Goal: Task Accomplishment & Management: Use online tool/utility

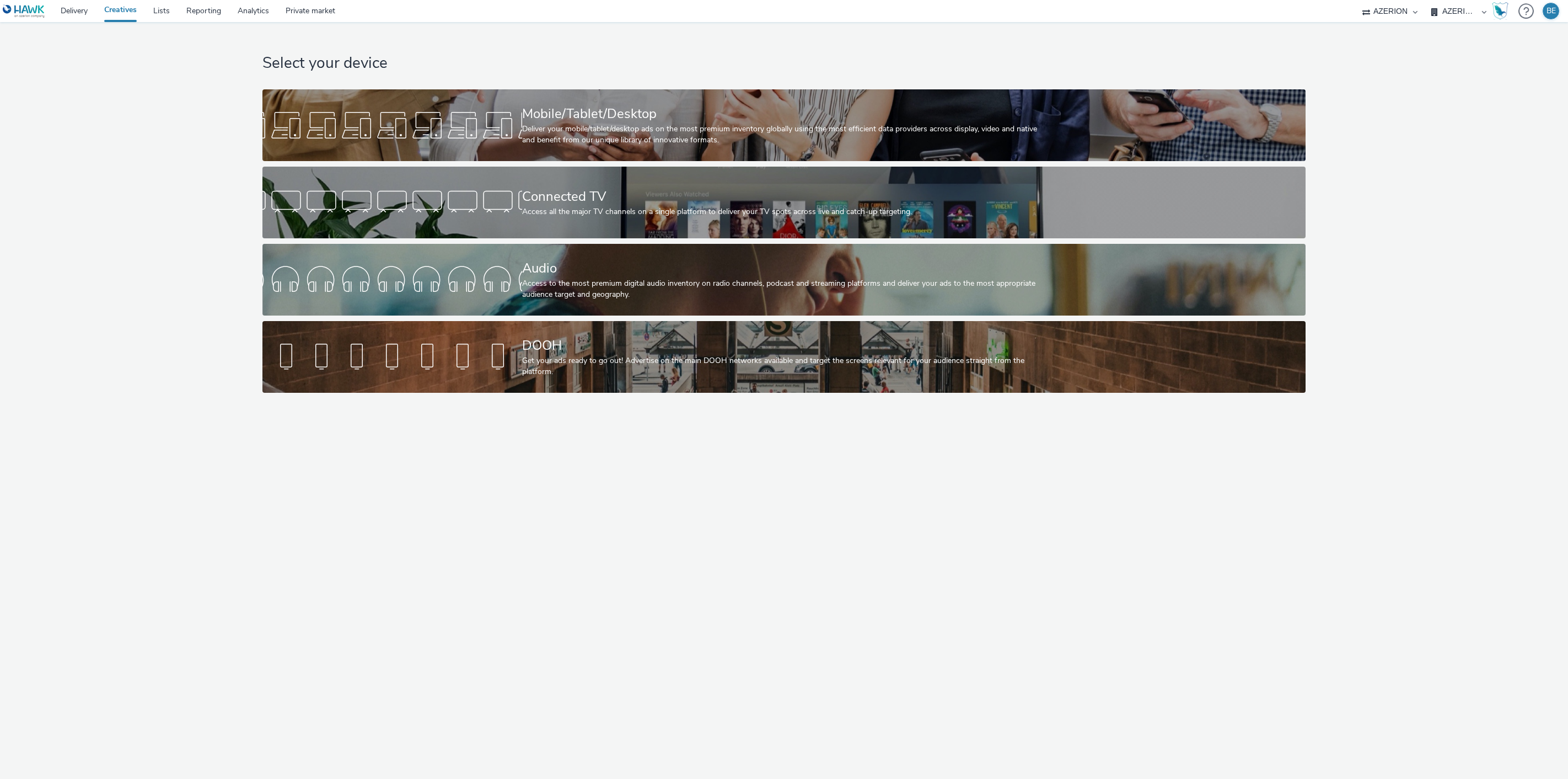
select select "79162ed7-0017-4339-93b0-3399b708648f"
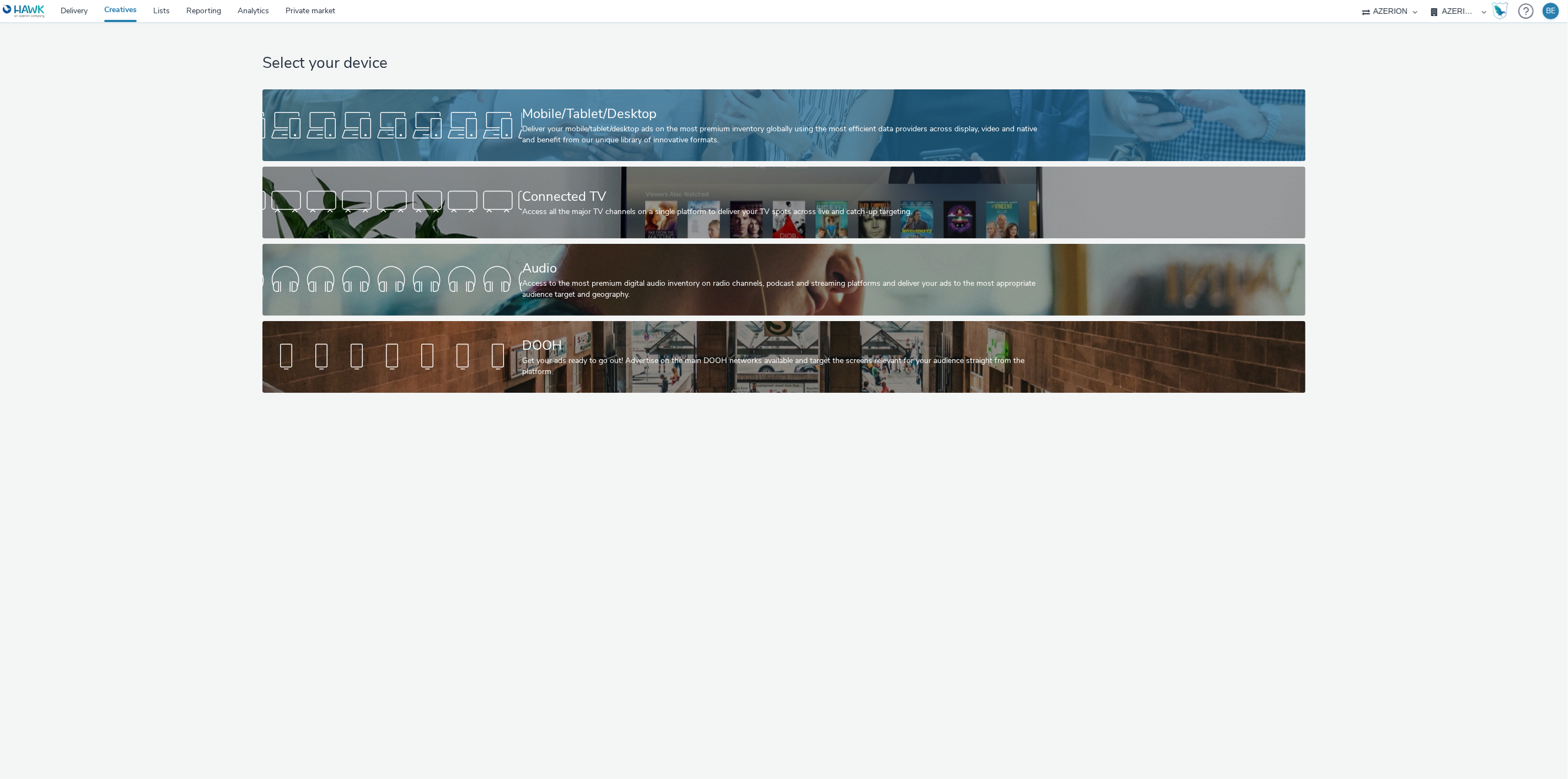
click at [608, 129] on div "Deliver your mobile/tablet/desktop ads on the most premium inventory globally u…" at bounding box center [782, 135] width 520 height 23
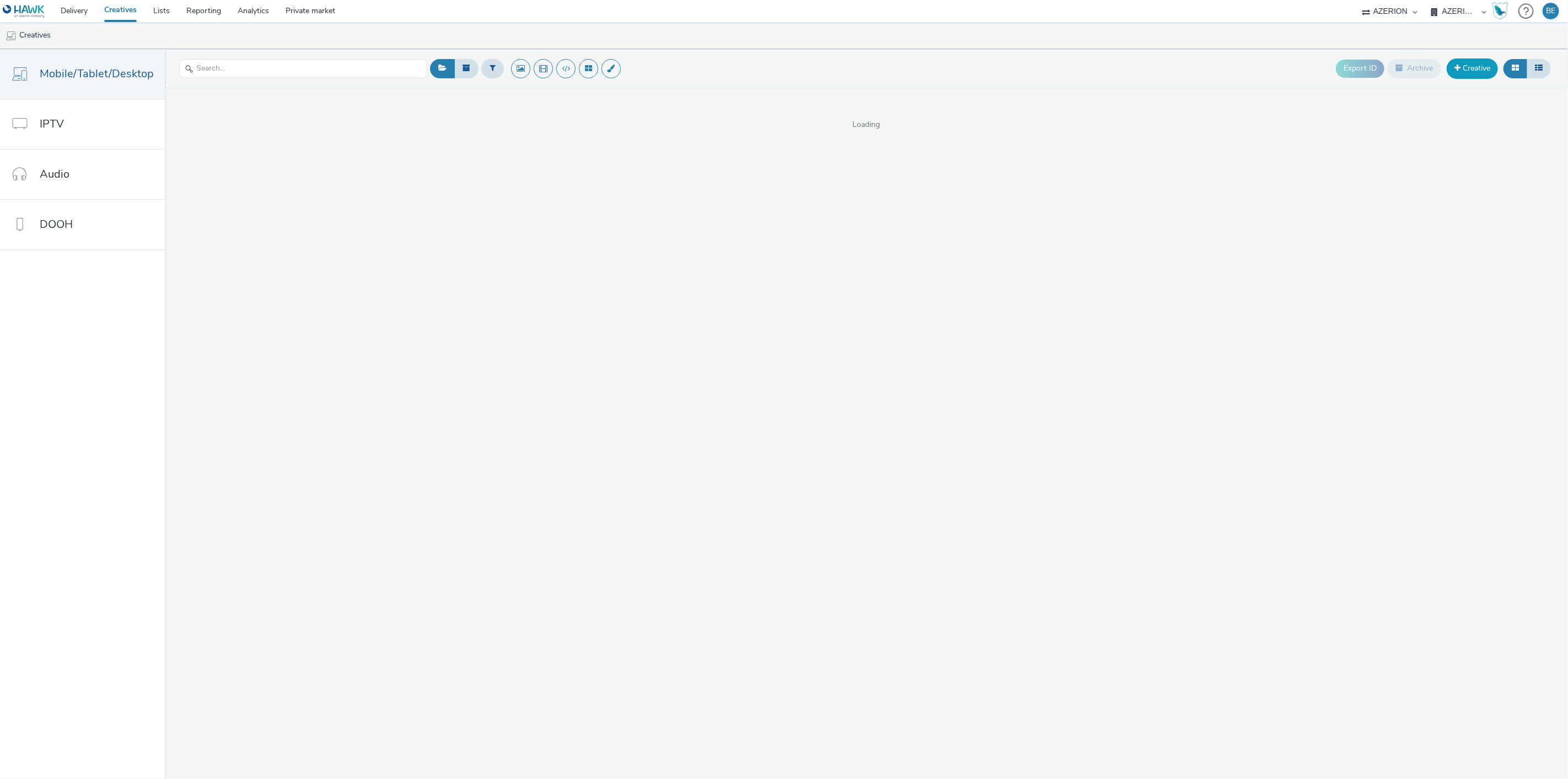
click at [1469, 68] on link "Creative" at bounding box center [1472, 68] width 51 height 20
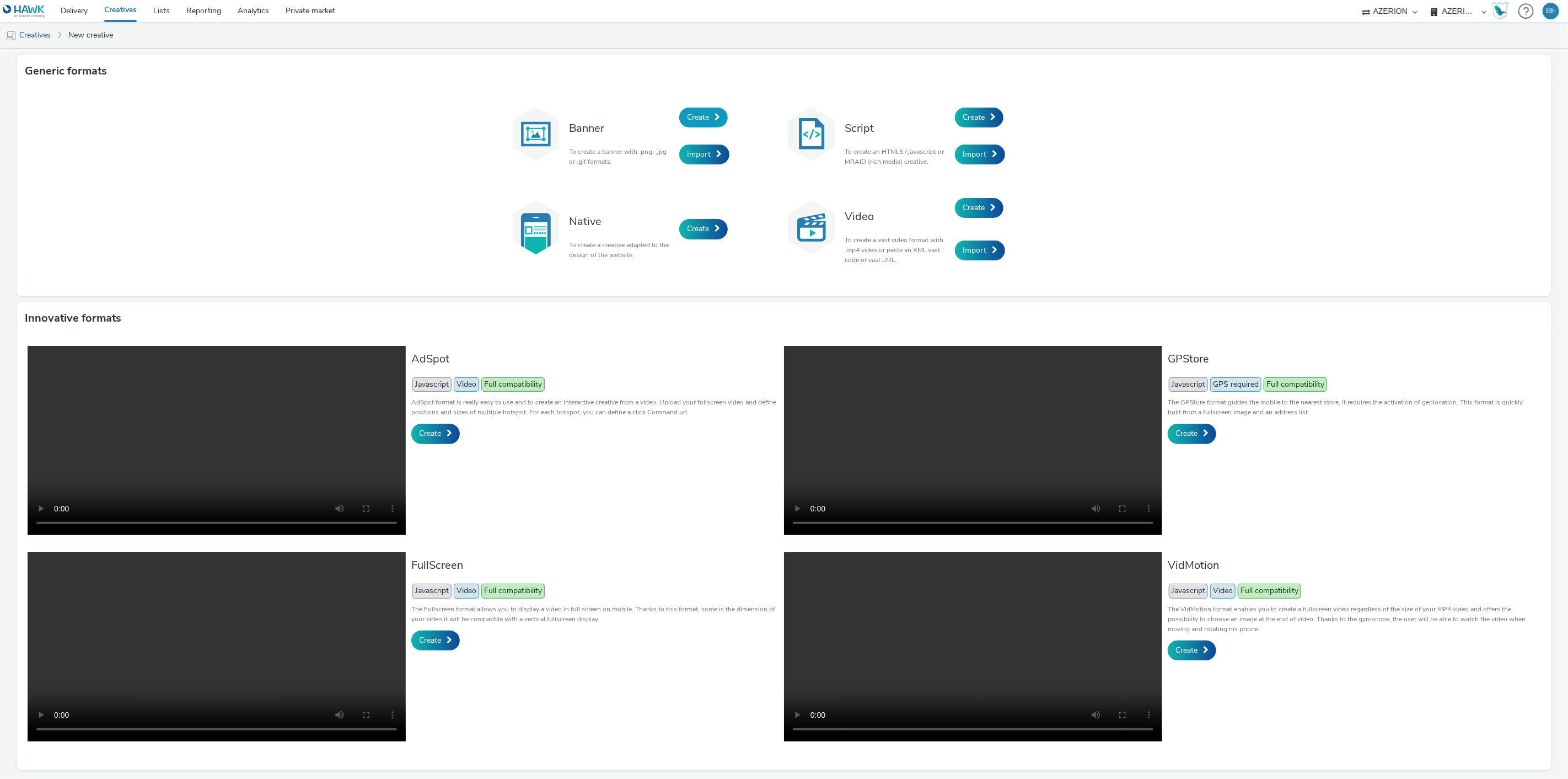
click at [706, 111] on link "Create" at bounding box center [703, 117] width 48 height 20
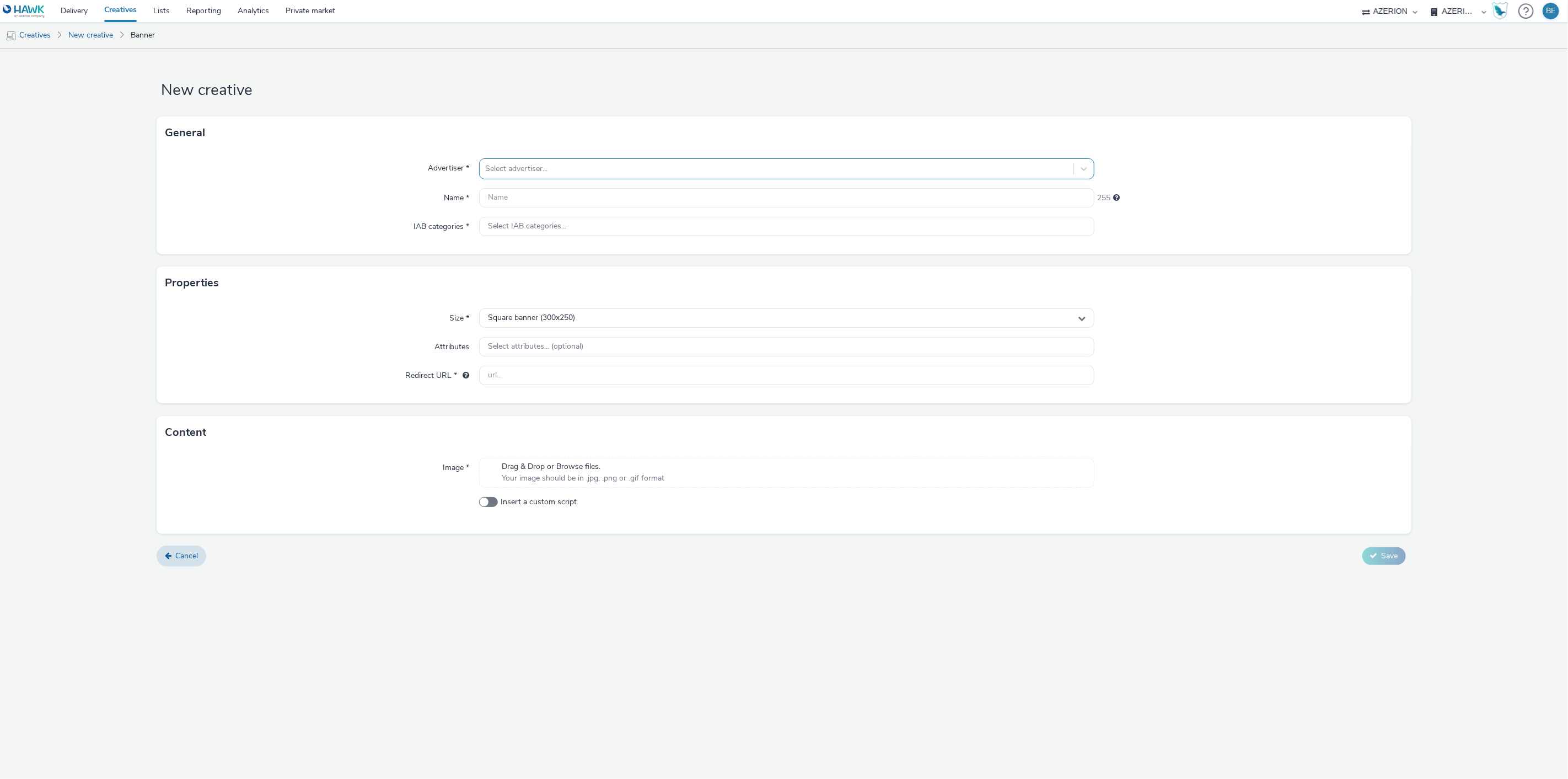
click at [574, 173] on div at bounding box center [777, 169] width 583 height 13
type input "kauf"
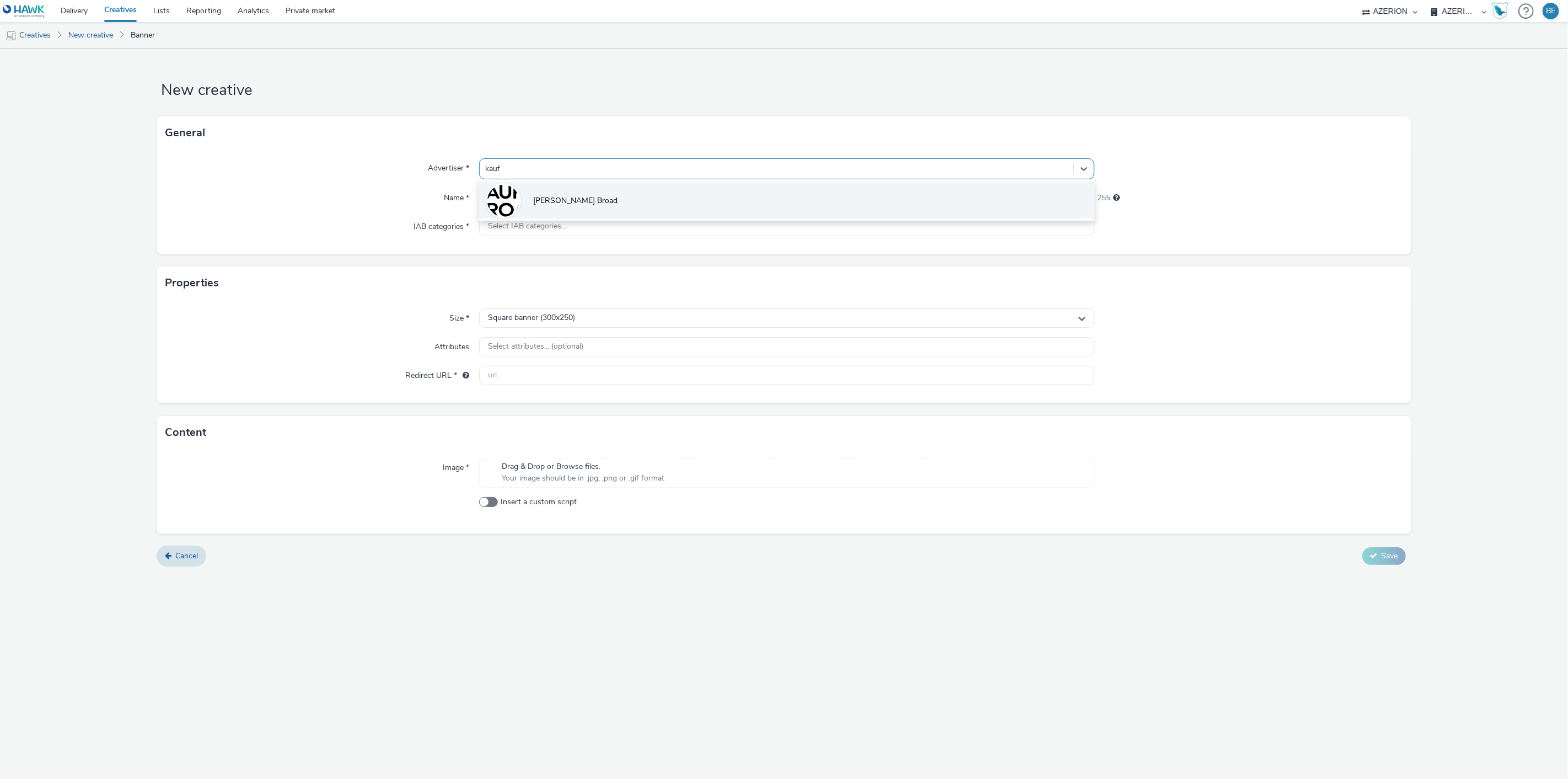
click at [574, 196] on span "[PERSON_NAME] Broad" at bounding box center [575, 201] width 85 height 11
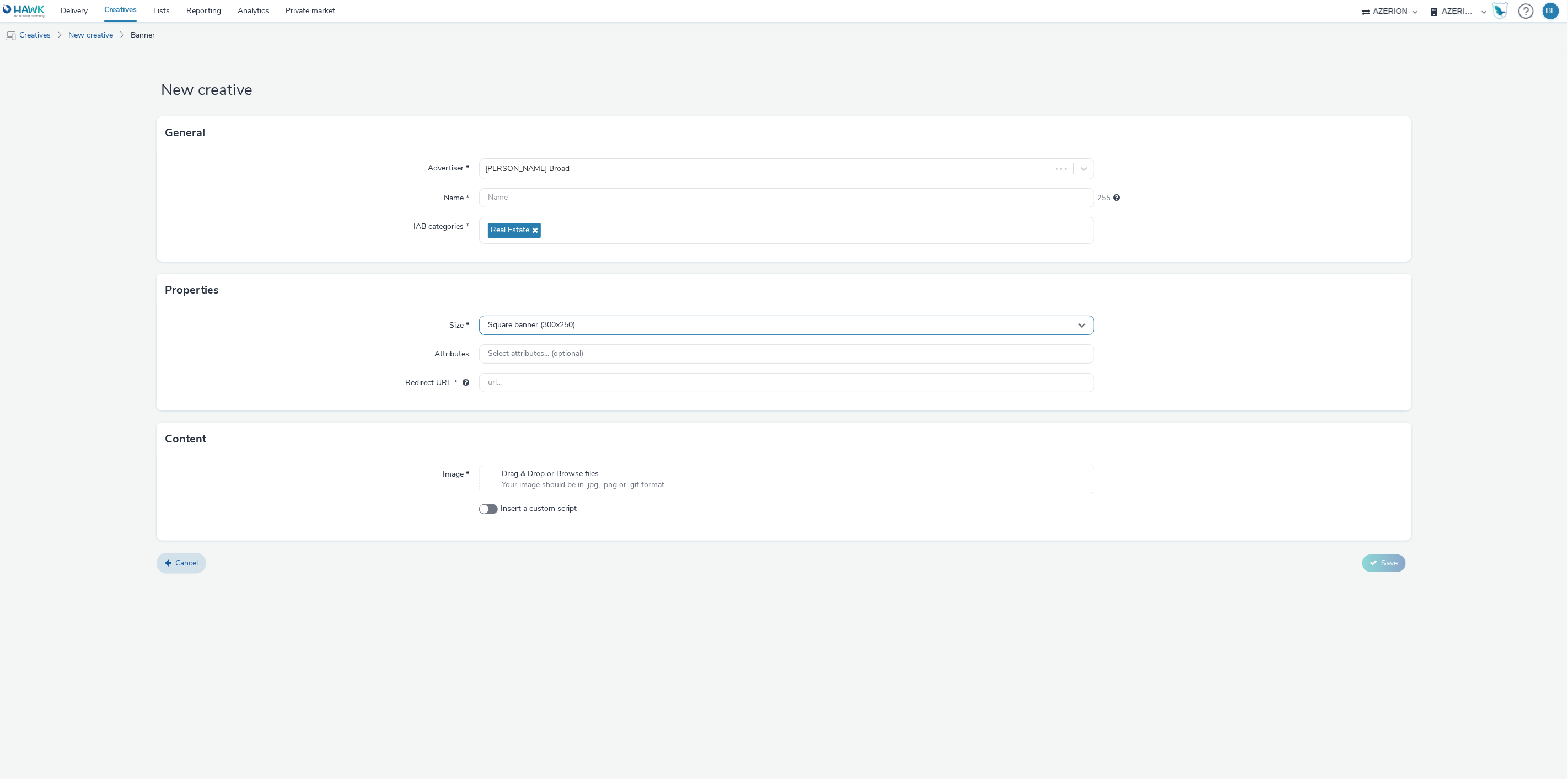
click at [513, 333] on div "Square banner (300x250)" at bounding box center [787, 325] width 616 height 19
click at [513, 354] on input "text" at bounding box center [787, 348] width 615 height 19
type input "1"
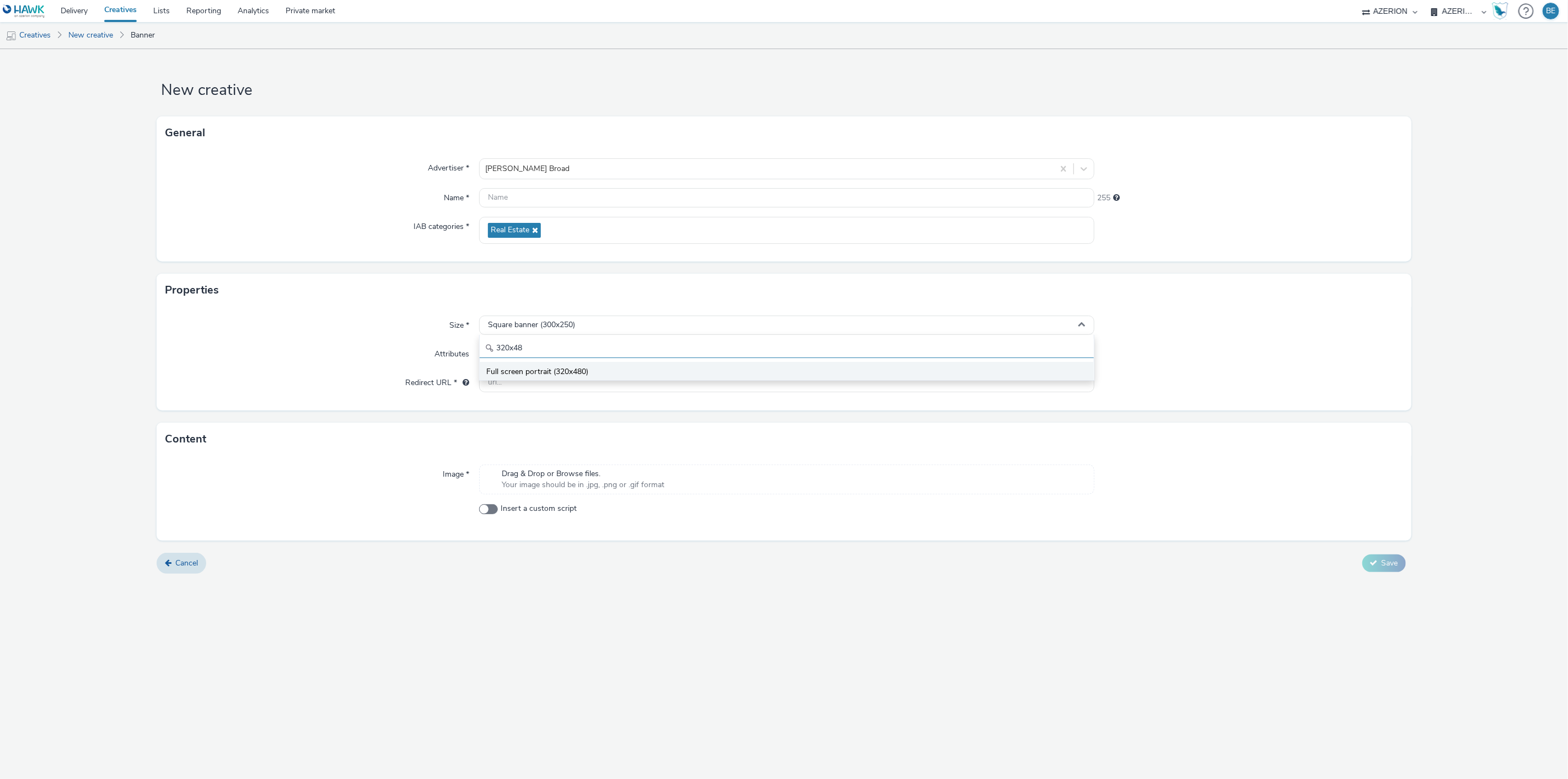
type input "320x48"
click at [513, 366] on span "Full screen portrait (320x480)" at bounding box center [537, 371] width 102 height 11
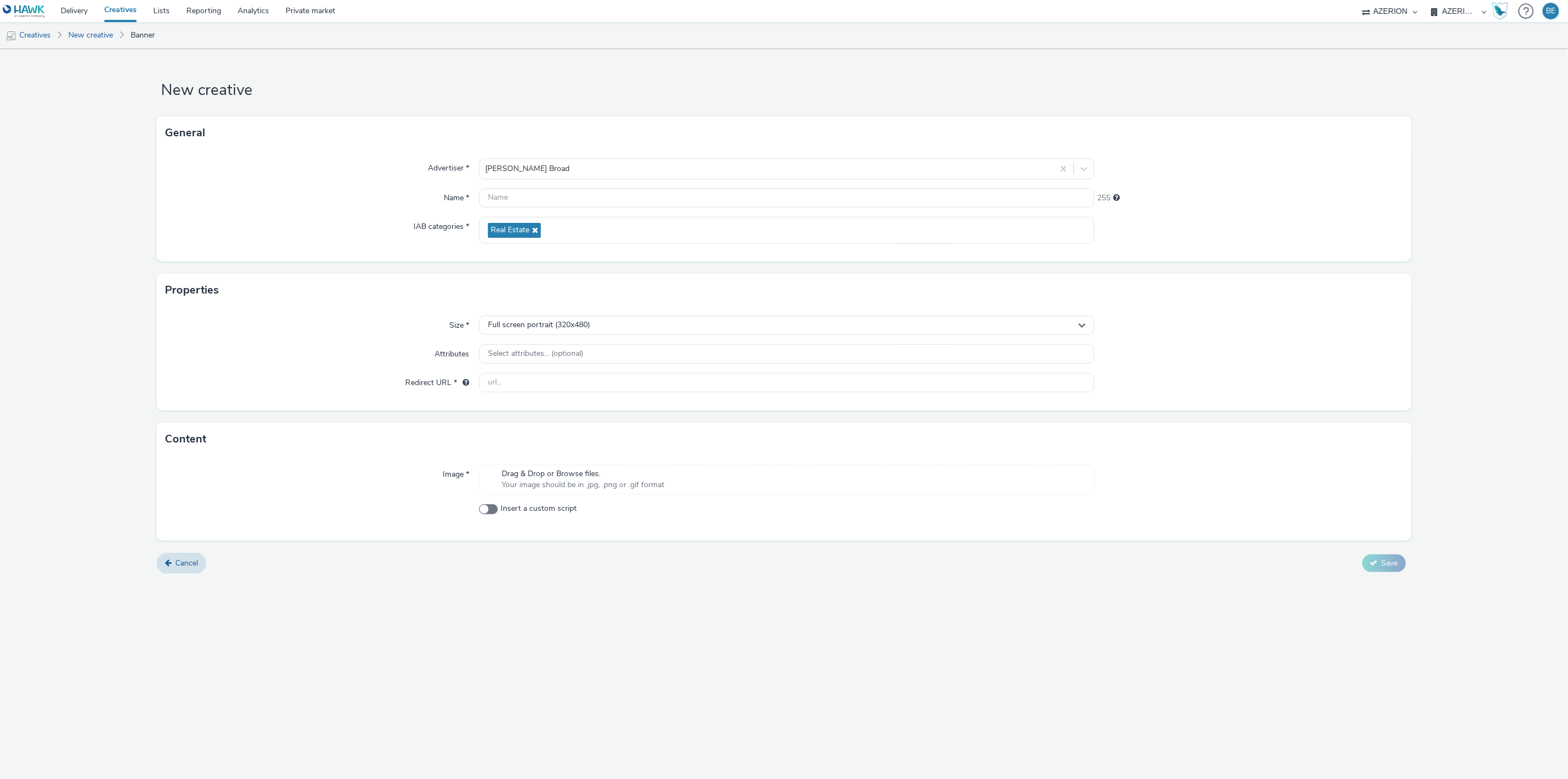
click at [344, 368] on div "Size * Full screen portrait (320x480) Attributes Select attributes... (optional…" at bounding box center [784, 358] width 1254 height 104
click at [525, 379] on input "text" at bounding box center [787, 382] width 616 height 19
paste input "[URL][DOMAIN_NAME][PERSON_NAME]"
type input "[URL][DOMAIN_NAME][PERSON_NAME]"
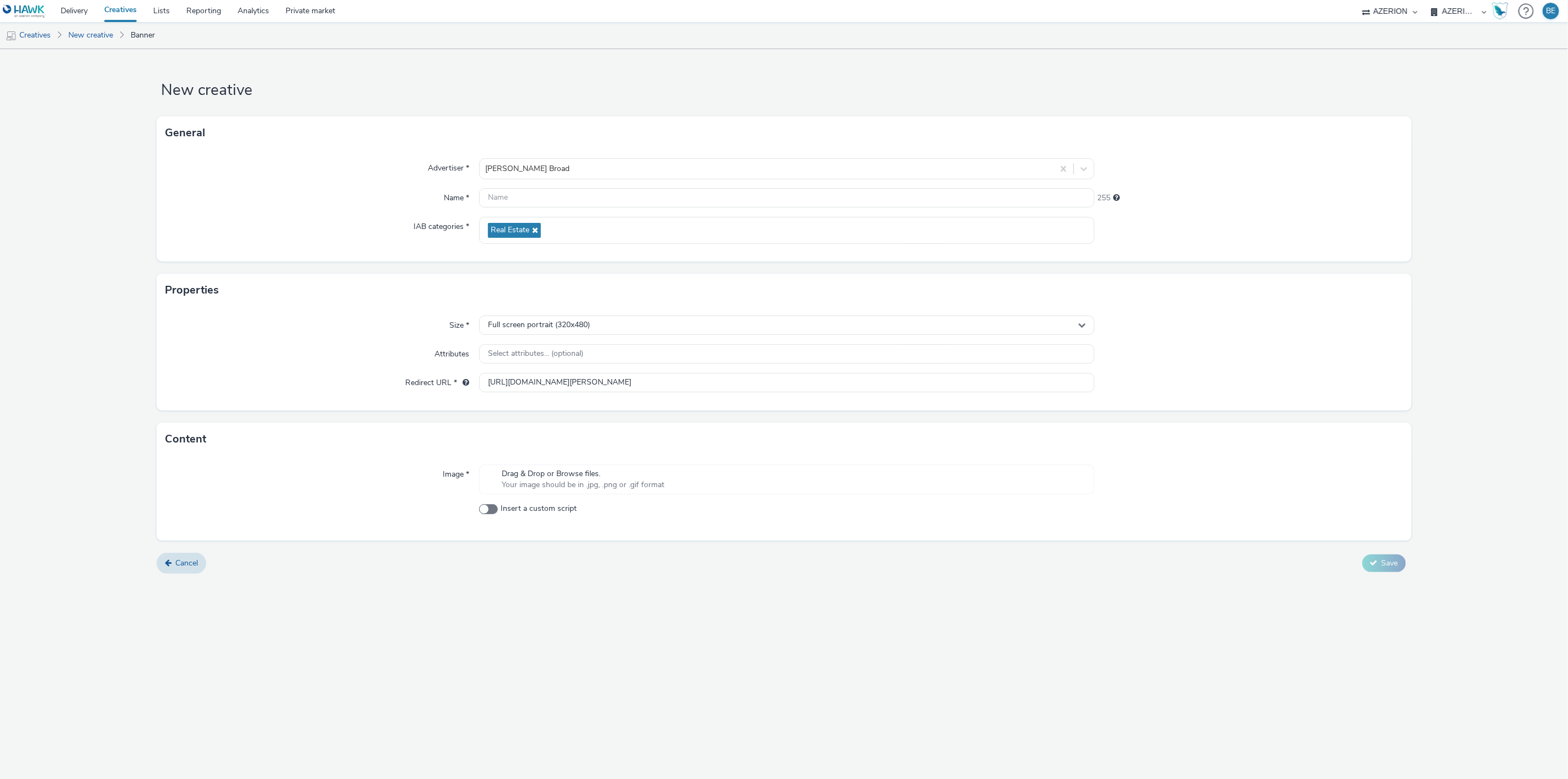
click at [366, 366] on div "Size * Full screen portrait (320x480) Attributes Select attributes... (optional…" at bounding box center [784, 358] width 1254 height 104
click at [515, 349] on span "Select attributes... (optional)" at bounding box center [536, 354] width 96 height 9
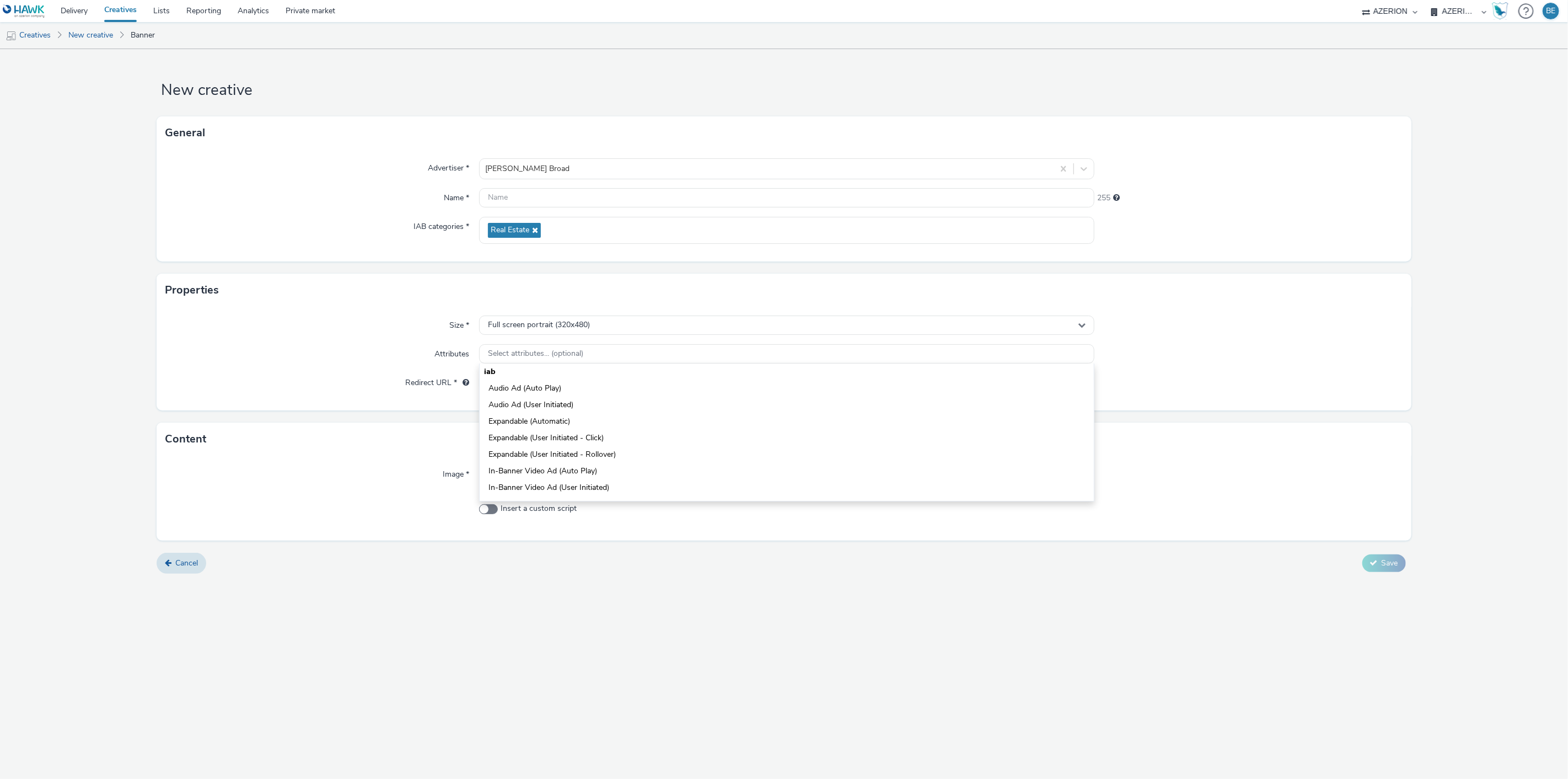
click at [363, 355] on div "Attributes" at bounding box center [322, 354] width 313 height 20
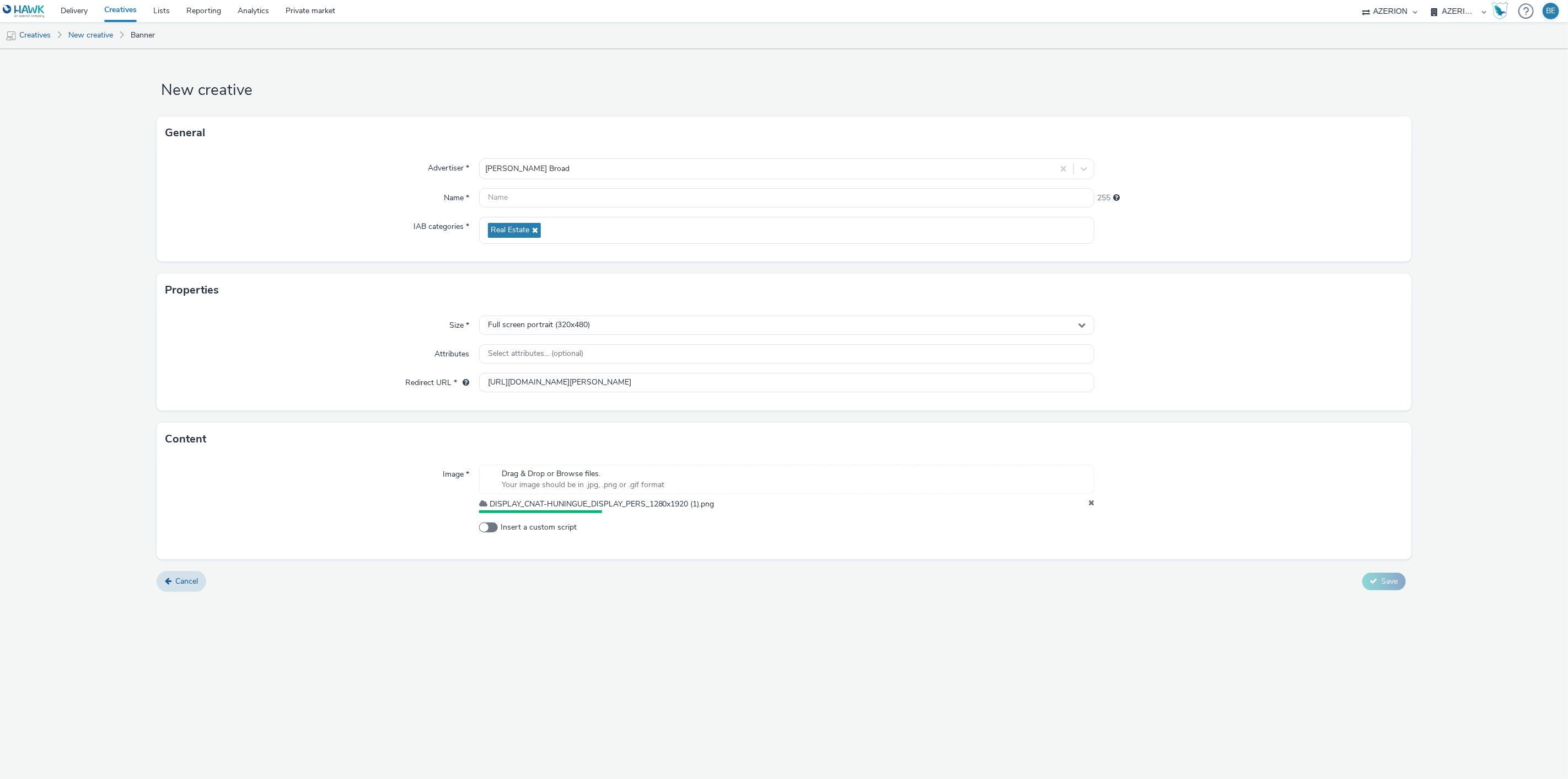
click at [582, 605] on div "New creative General Advertiser * [PERSON_NAME] Broad Name * 255 IAB categories…" at bounding box center [784, 414] width 1568 height 729
click at [519, 196] on input "text" at bounding box center [787, 197] width 616 height 19
type input "[PERSON_NAME] Broad - Huningue | 320x480 | [DATE]"
click at [659, 605] on div "New creative General Advertiser * [PERSON_NAME] Broad Name * [PERSON_NAME] Broa…" at bounding box center [784, 414] width 1568 height 729
click at [1372, 582] on icon at bounding box center [1374, 578] width 8 height 8
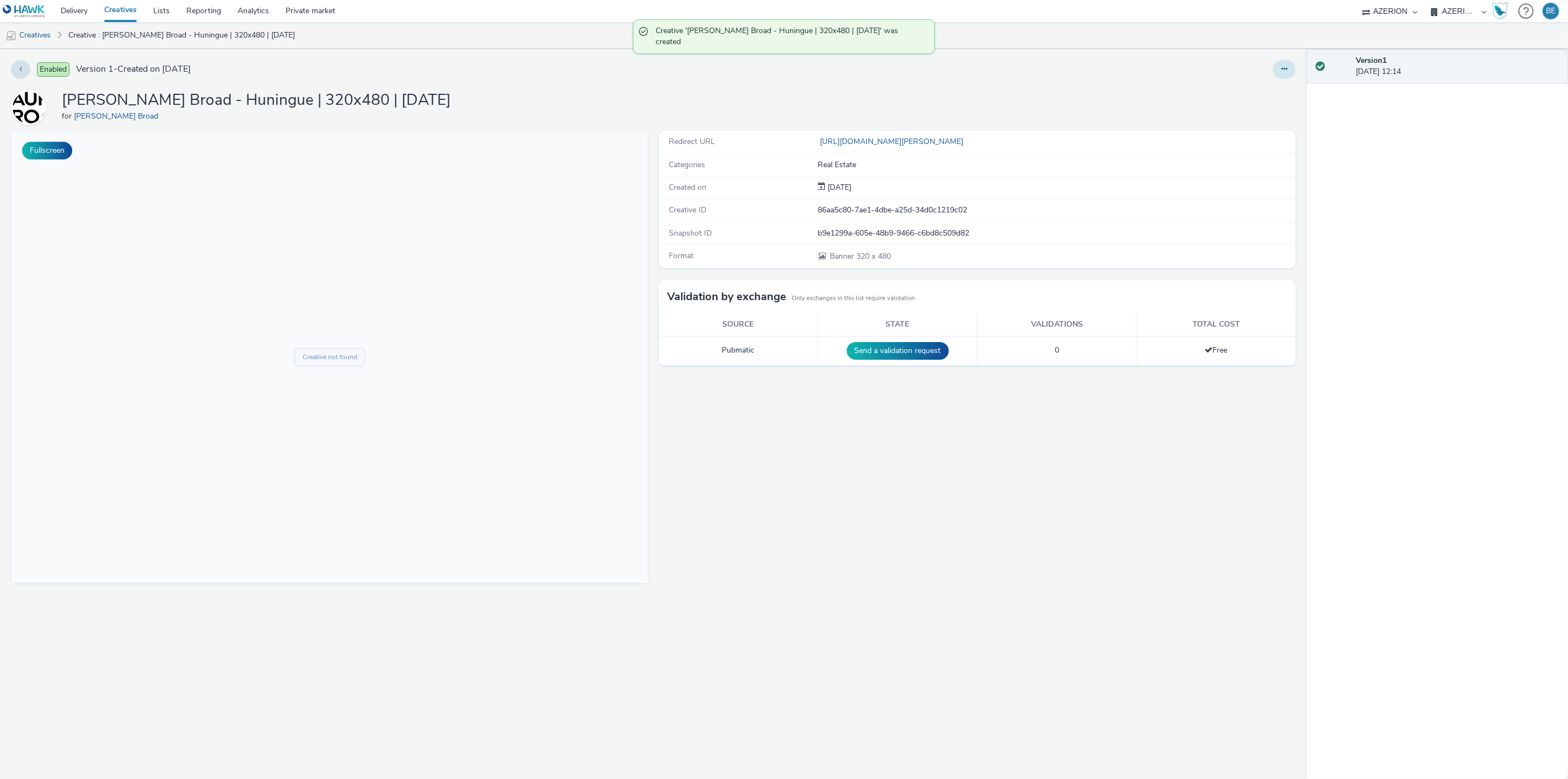
click at [1285, 74] on button at bounding box center [1284, 69] width 23 height 19
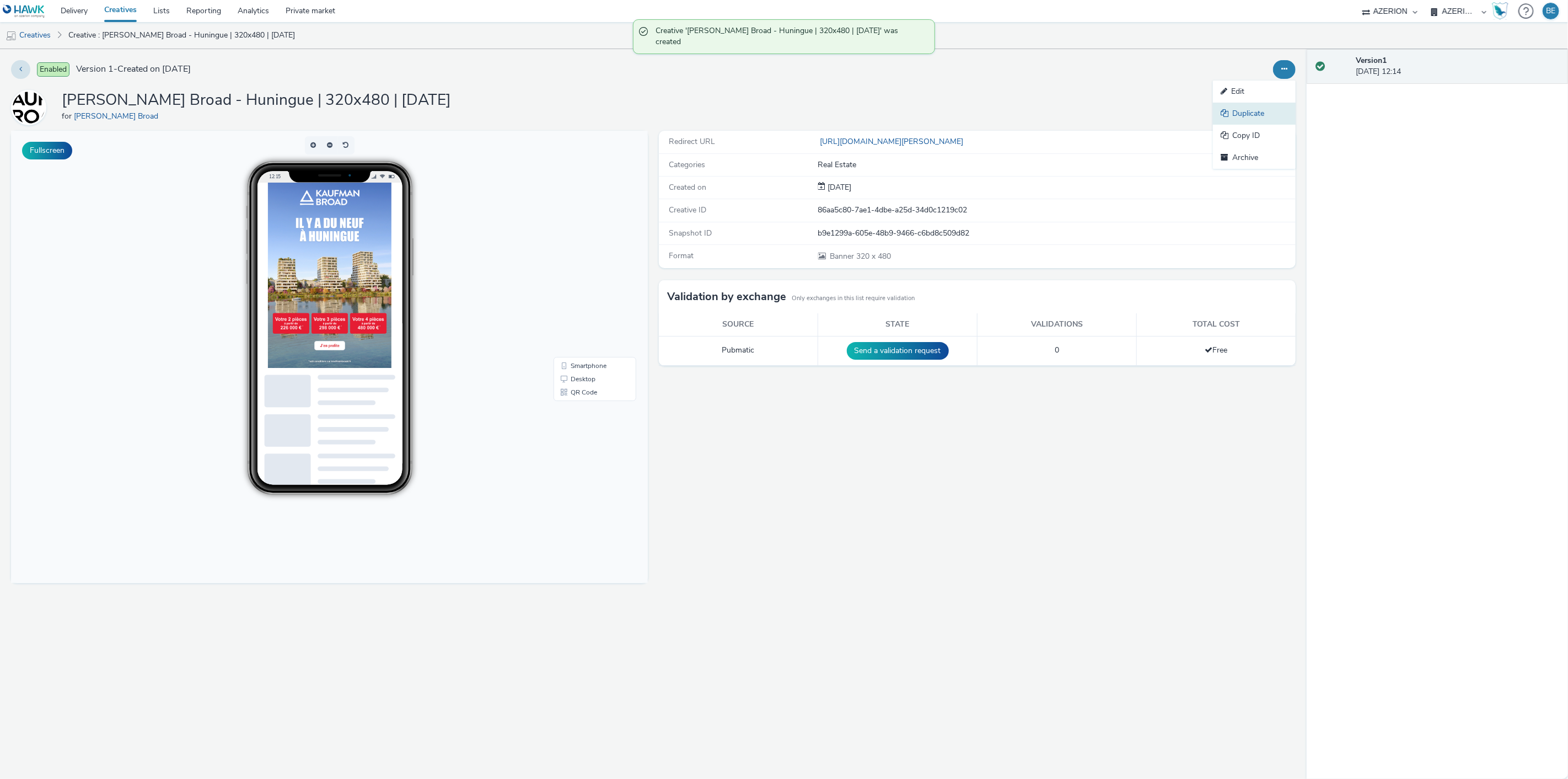
click at [1249, 112] on link "Duplicate" at bounding box center [1254, 113] width 83 height 22
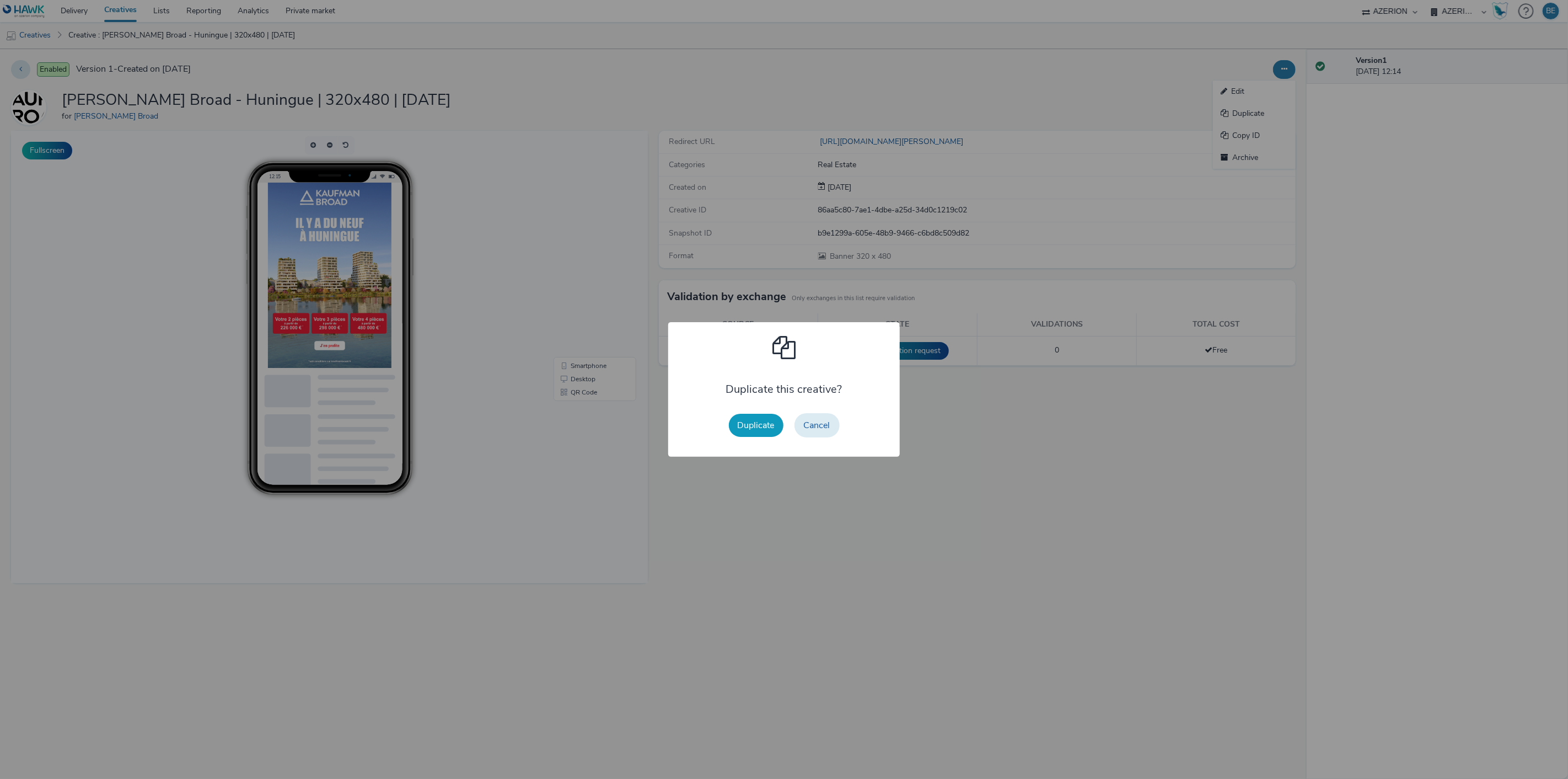
click at [757, 427] on button "Duplicate" at bounding box center [756, 425] width 55 height 23
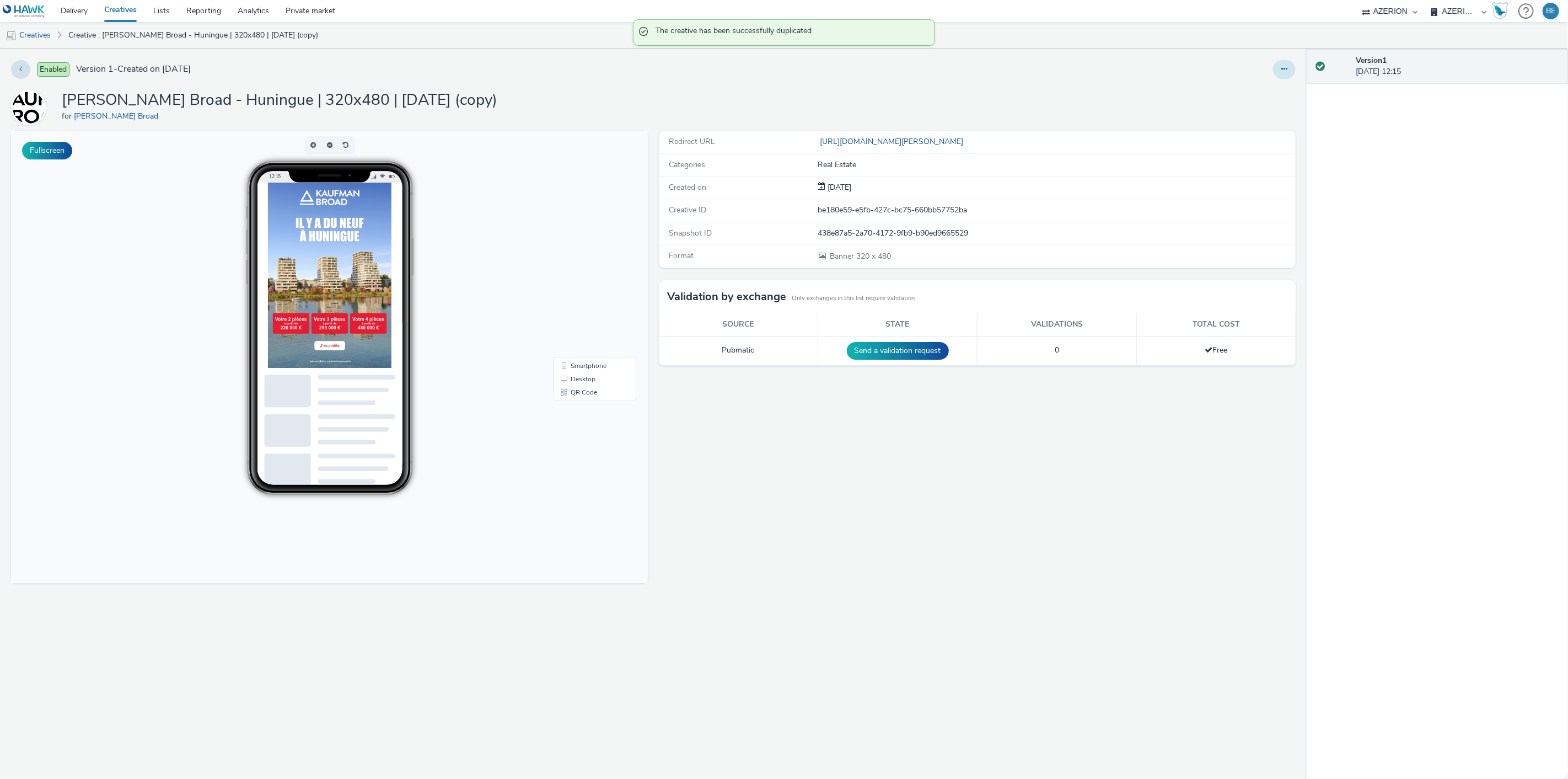
click at [1278, 69] on button at bounding box center [1284, 69] width 23 height 19
click at [1252, 94] on link "Edit" at bounding box center [1254, 91] width 83 height 22
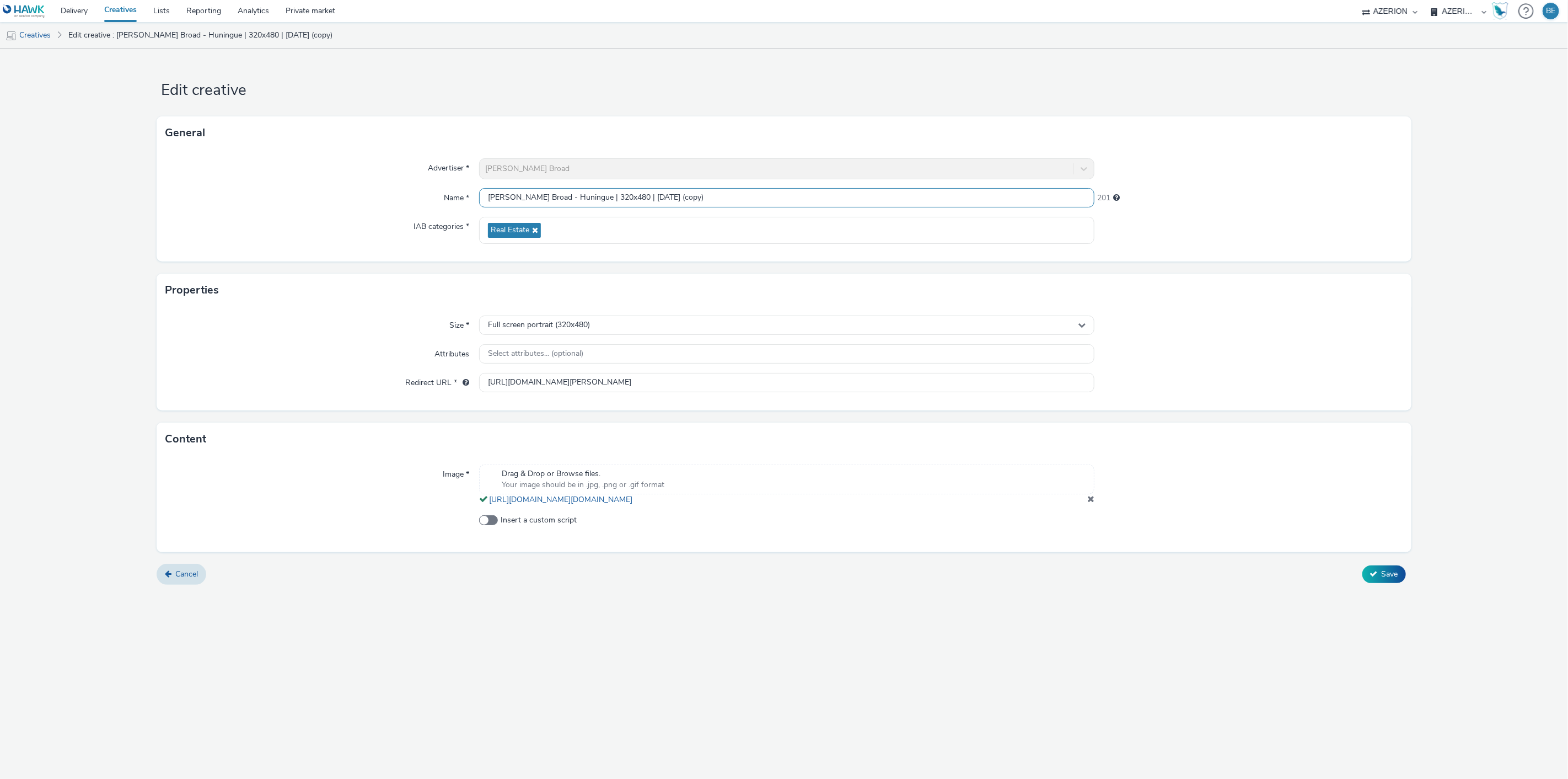
click at [620, 196] on input "[PERSON_NAME] Broad - Huningue | 320x480 | [DATE] (copy)" at bounding box center [787, 197] width 616 height 19
drag, startPoint x: 680, startPoint y: 197, endPoint x: 778, endPoint y: 197, distance: 98.0
click at [778, 197] on input "[PERSON_NAME] Broad - Huningue | 320x480 v2 | [DATE] (copy)" at bounding box center [787, 197] width 616 height 19
click at [1091, 503] on span at bounding box center [1091, 498] width 7 height 9
click at [702, 185] on div "Advertiser * [PERSON_NAME] Broad Name * [PERSON_NAME] Broad - Huningue | 320x48…" at bounding box center [784, 205] width 1254 height 112
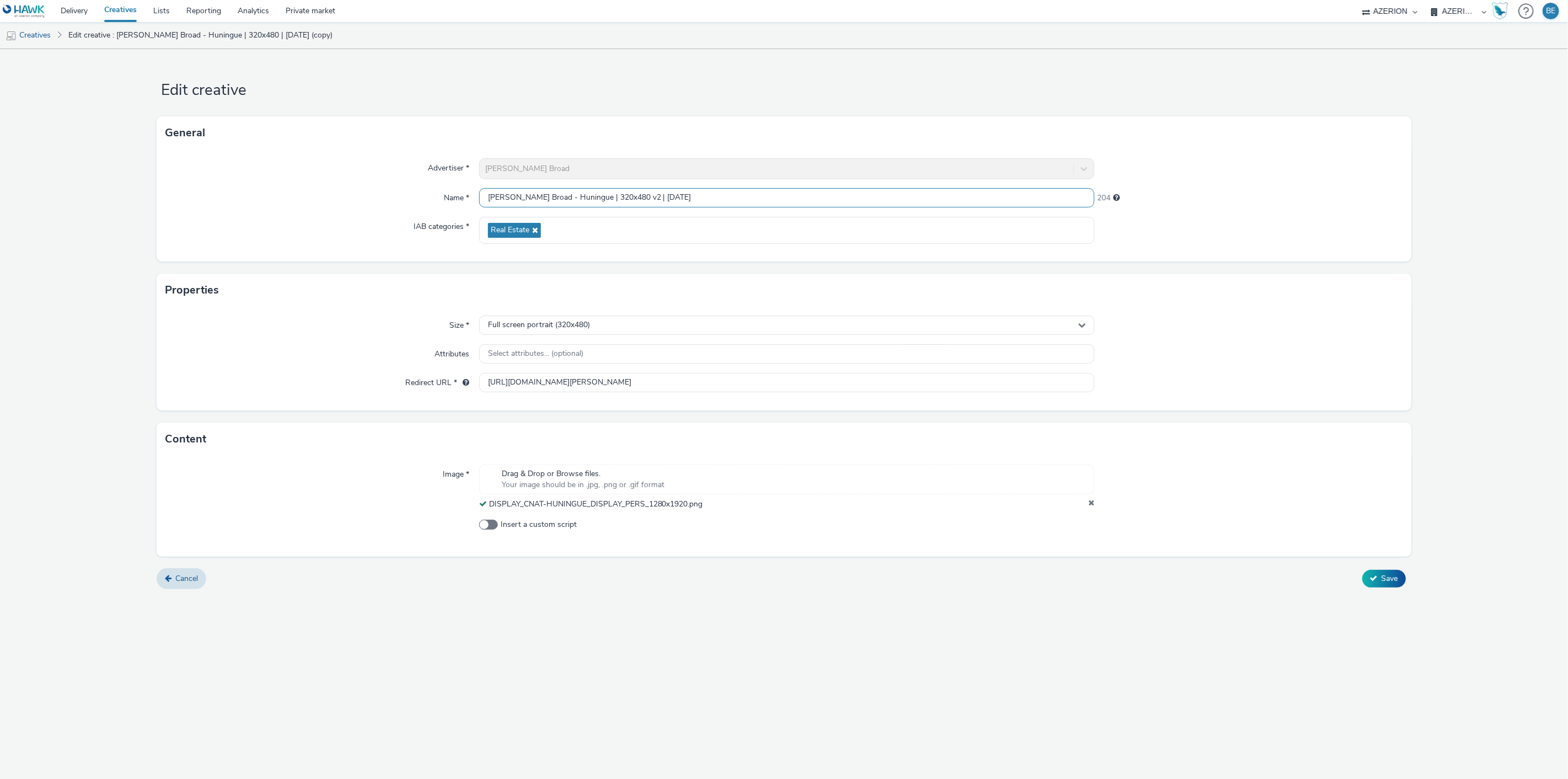
click at [698, 189] on input "[PERSON_NAME] Broad - Huningue | 320x480 v2 | [DATE]" at bounding box center [787, 197] width 616 height 19
click at [1455, 267] on form "Edit creative General Advertiser * [PERSON_NAME] Broad Name * [PERSON_NAME] Bro…" at bounding box center [784, 323] width 1568 height 548
click at [1371, 581] on icon at bounding box center [1374, 578] width 8 height 8
click at [1092, 503] on icon at bounding box center [1091, 504] width 6 height 11
drag, startPoint x: 588, startPoint y: 200, endPoint x: 629, endPoint y: 202, distance: 41.0
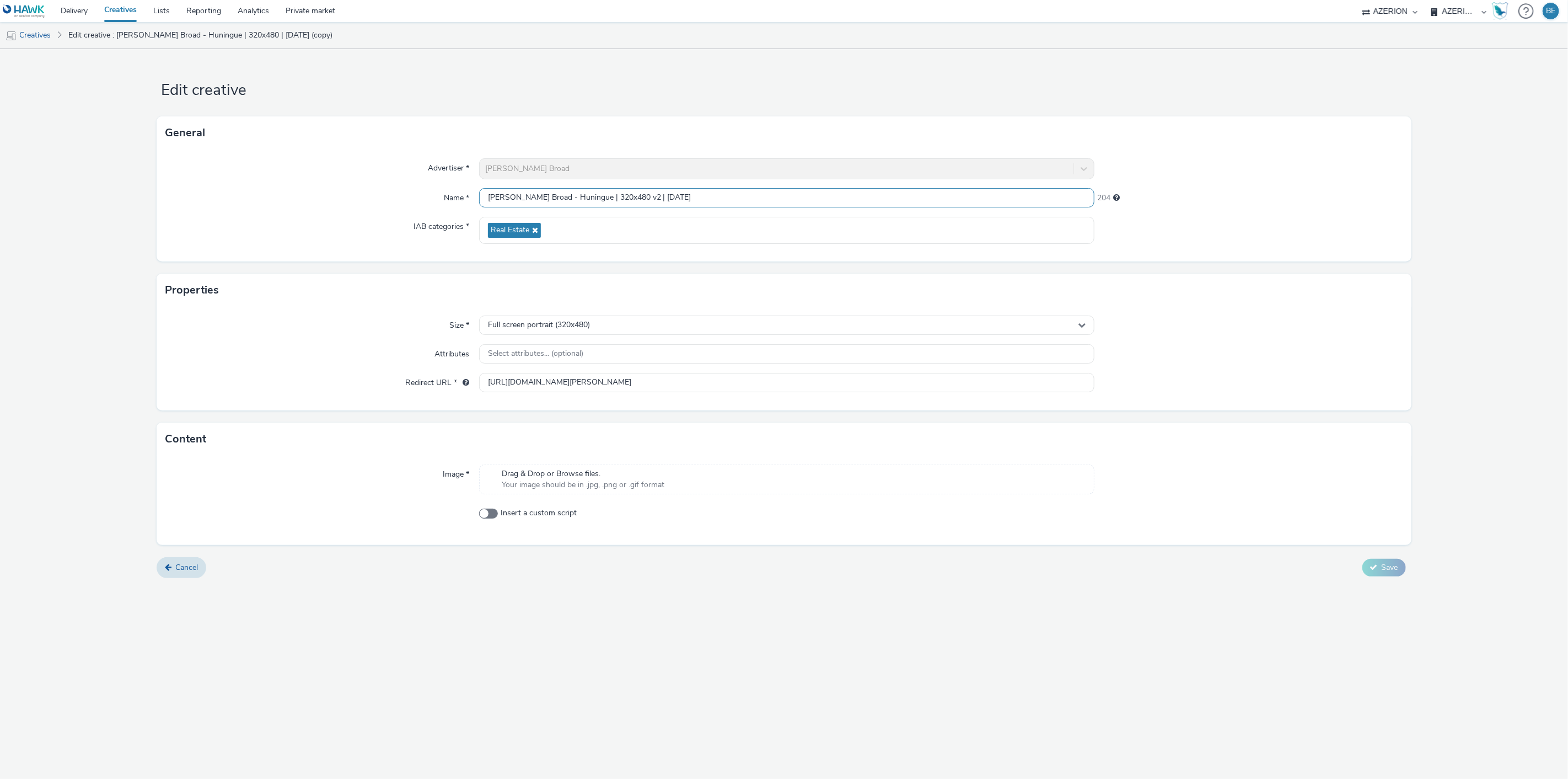
click at [629, 202] on input "[PERSON_NAME] Broad - Huningue | 320x480 v2 | [DATE]" at bounding box center [787, 197] width 616 height 19
click at [594, 196] on input "[PERSON_NAME] Broad - Huningue | 320x480 v2 | [DATE]" at bounding box center [787, 197] width 616 height 19
type input "[PERSON_NAME] Broad - Huningue | 300x250 | [DATE]"
click at [324, 233] on div "IAB categories *" at bounding box center [322, 230] width 313 height 27
click at [558, 333] on div "Full screen portrait (320x480)" at bounding box center [787, 325] width 616 height 19
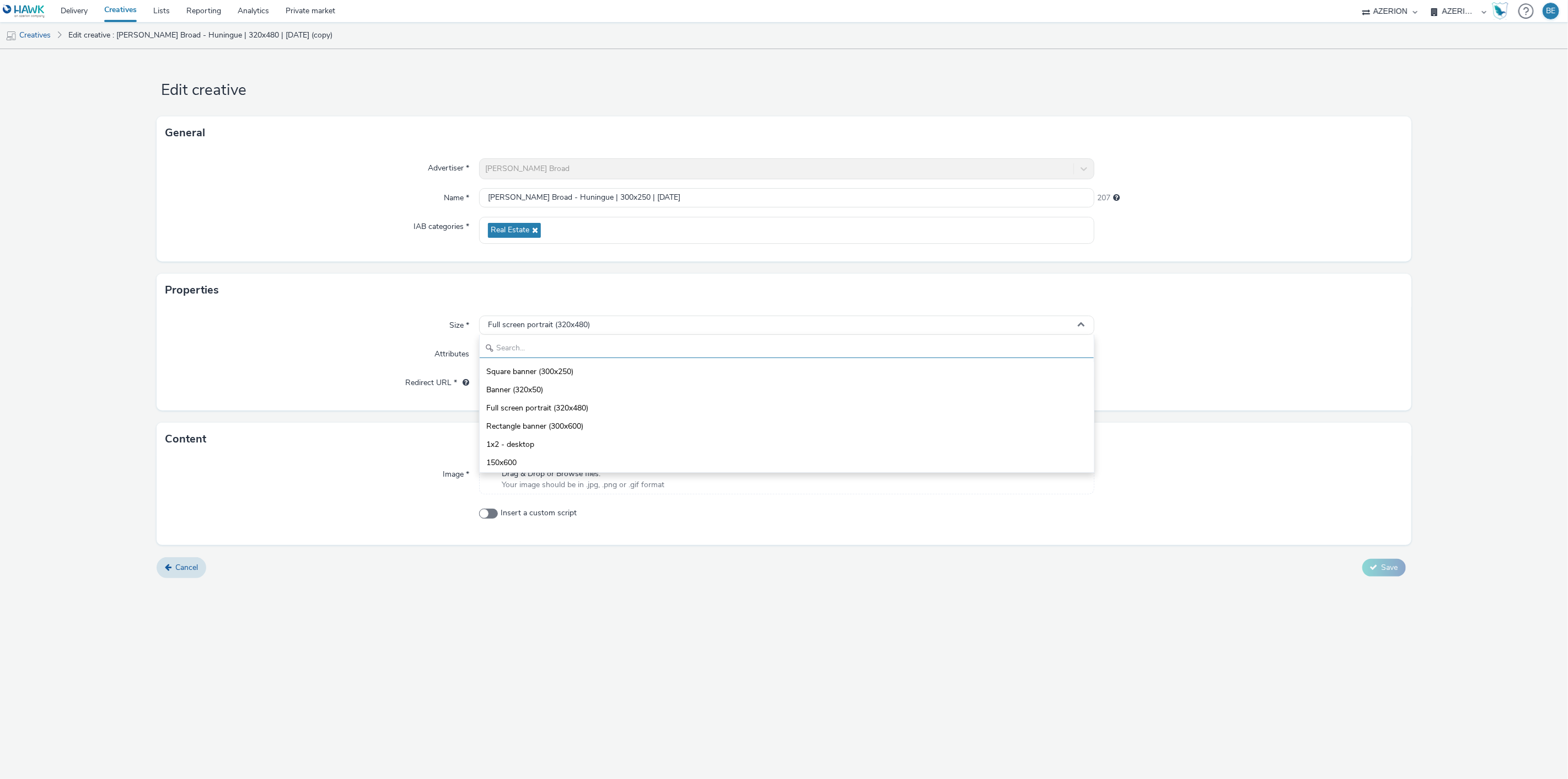
click at [534, 349] on input "text" at bounding box center [787, 348] width 615 height 19
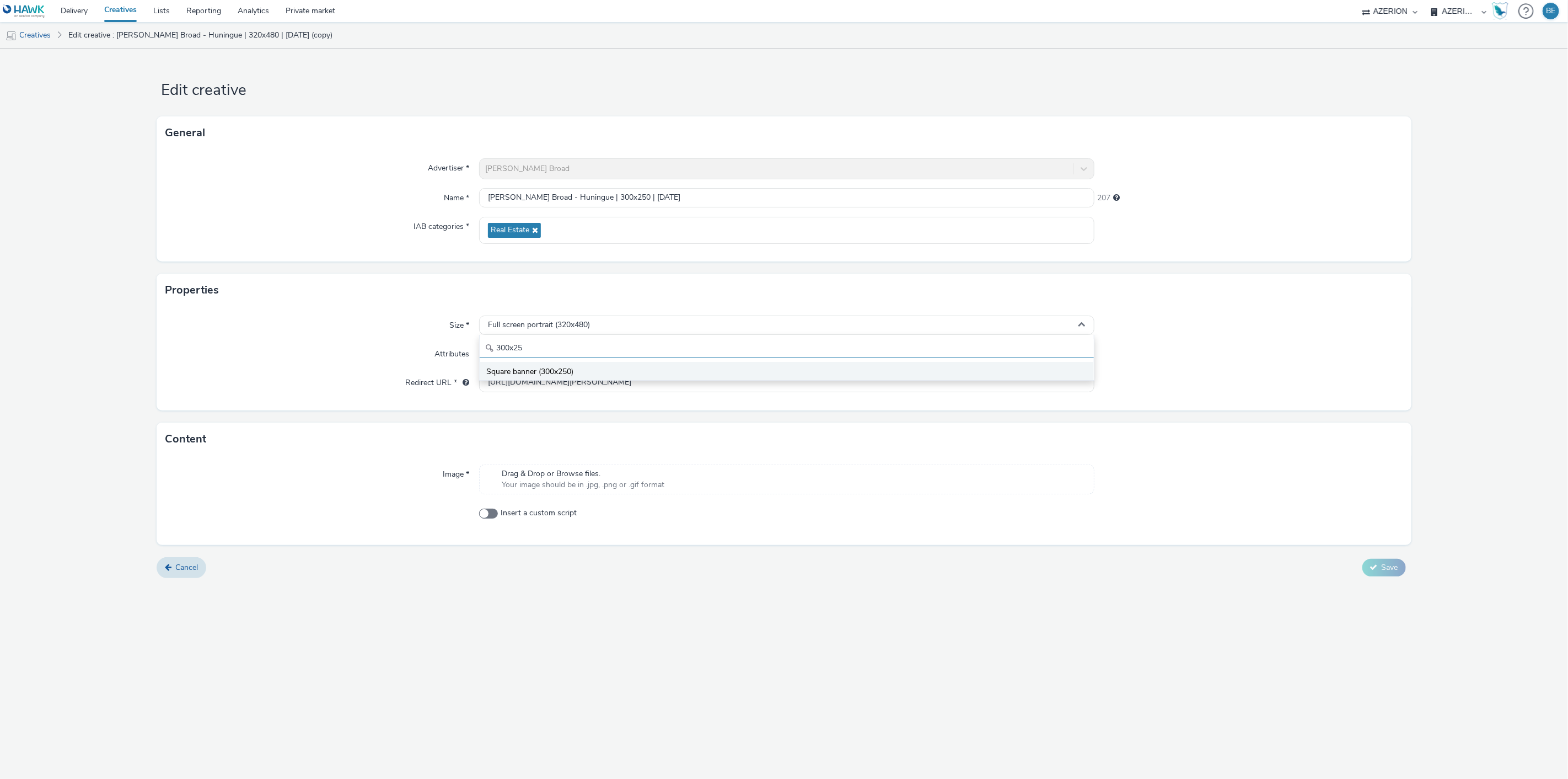
type input "300x25"
click at [534, 367] on span "Square banner (300x250)" at bounding box center [530, 371] width 87 height 11
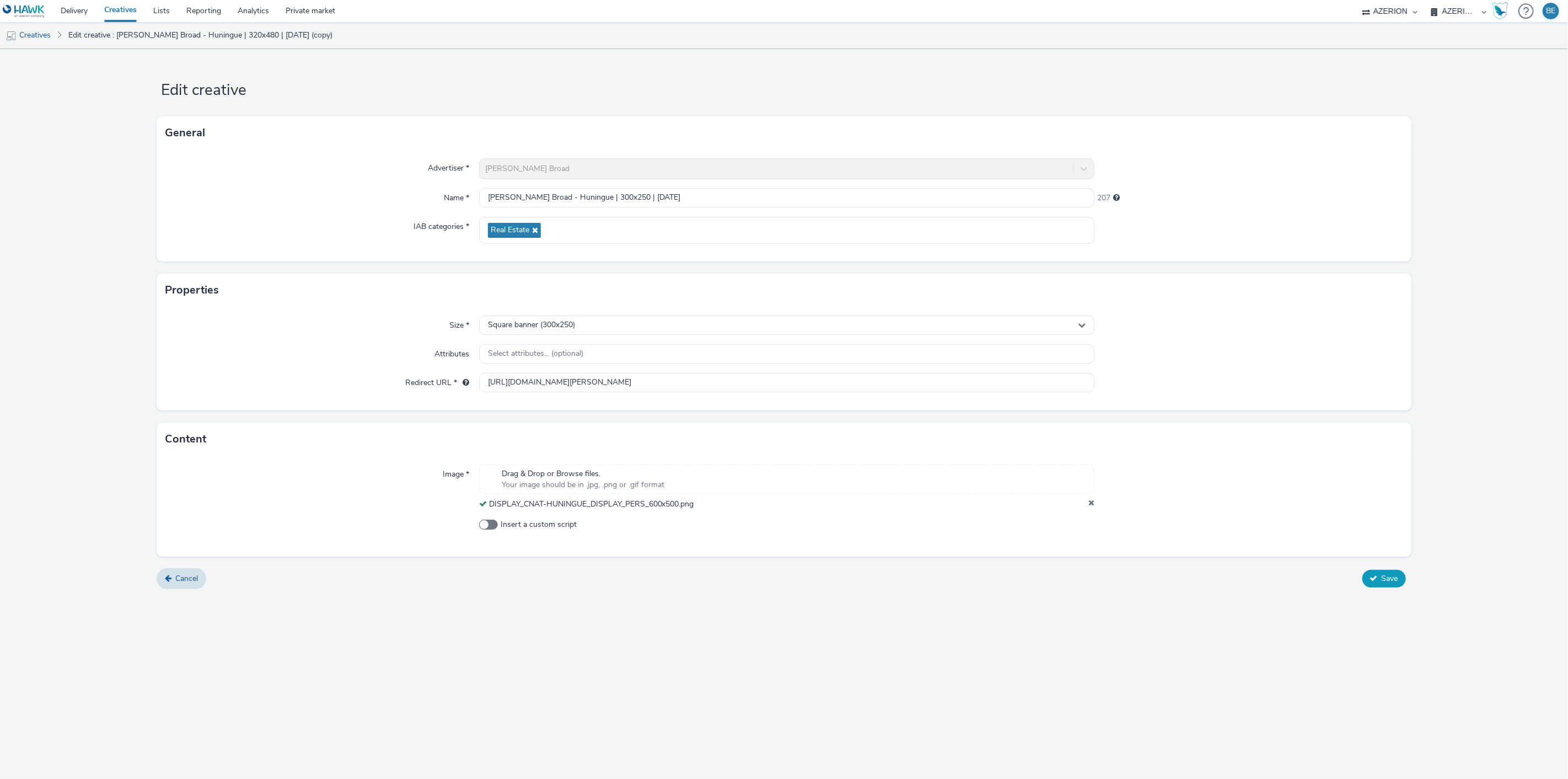
click at [625, 650] on div "Edit creative General Advertiser * [PERSON_NAME] Broad Name * [PERSON_NAME] Bro…" at bounding box center [784, 414] width 1568 height 729
click at [1377, 582] on icon at bounding box center [1374, 578] width 8 height 8
click at [1088, 504] on icon at bounding box center [1091, 504] width 6 height 11
click at [812, 642] on div "Edit creative General Advertiser * [PERSON_NAME] Broad Name * [PERSON_NAME] Bro…" at bounding box center [784, 414] width 1568 height 729
click at [1375, 582] on icon at bounding box center [1374, 578] width 8 height 8
